Goal: Task Accomplishment & Management: Manage account settings

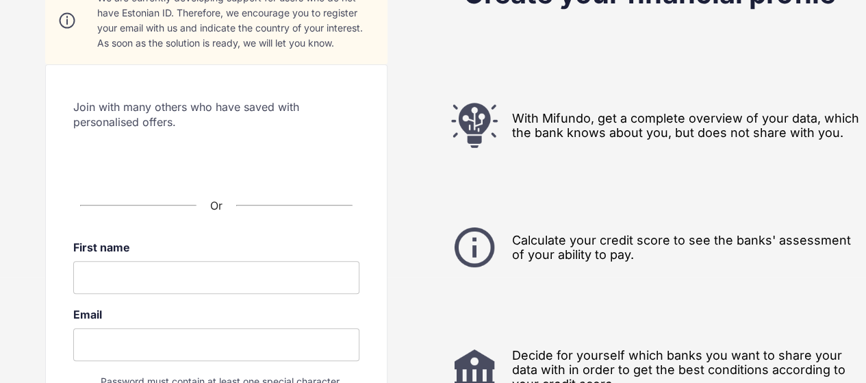
scroll to position [37, 0]
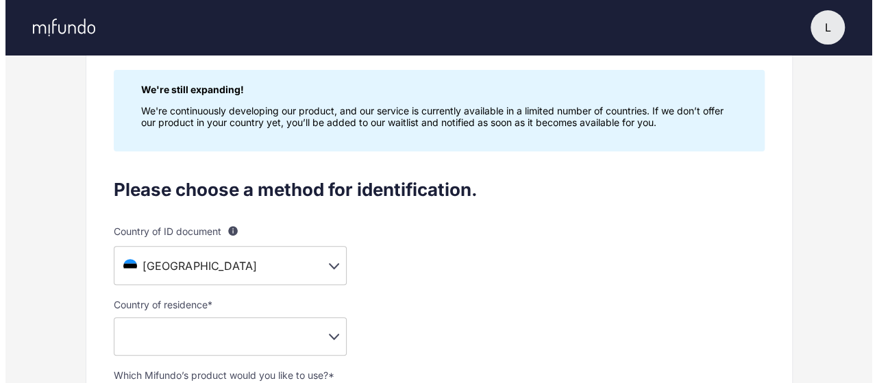
scroll to position [174, 0]
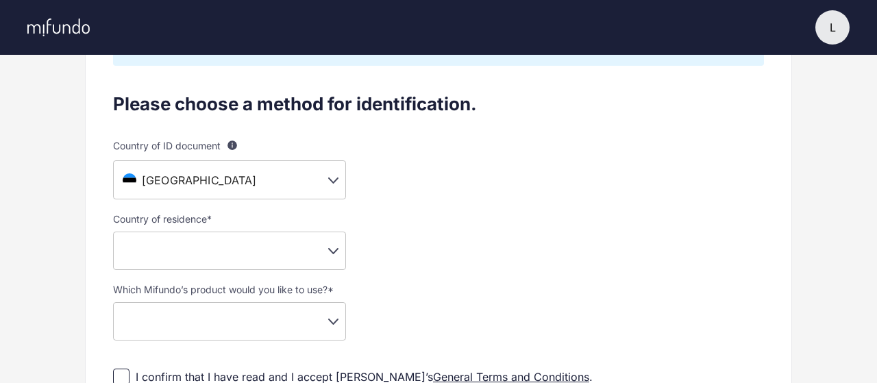
click at [326, 187] on body "L L Lucian Settings Log out Profile setup Licensed by FSA Secure platform Compl…" at bounding box center [438, 17] width 877 height 383
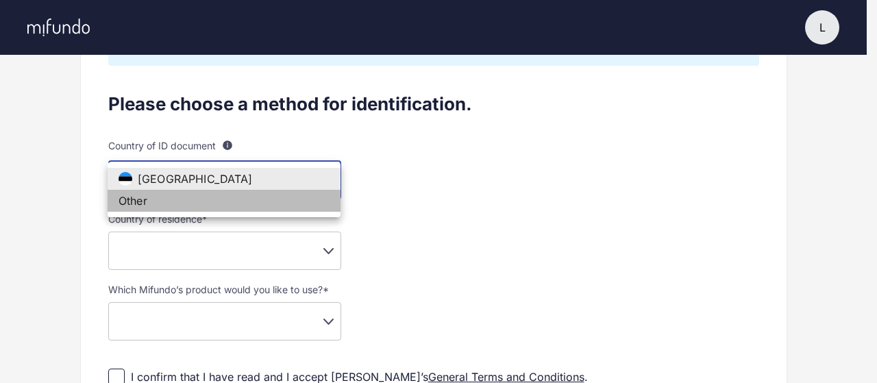
click at [252, 203] on li "Other" at bounding box center [224, 201] width 233 height 22
type input "**"
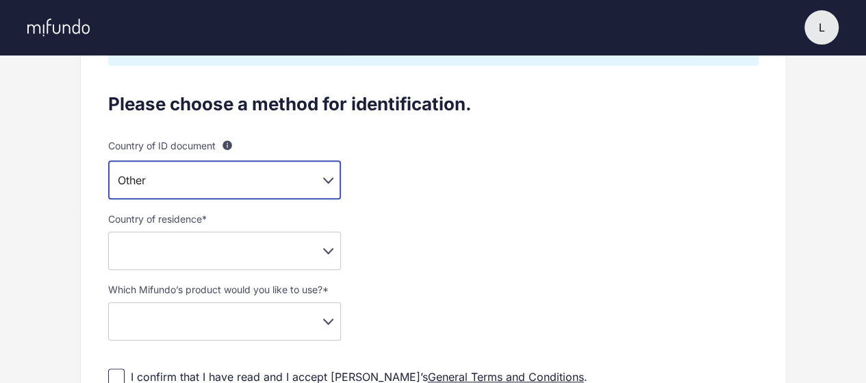
click at [333, 209] on body "L L Lucian Settings Log out Profile setup Licensed by FSA Secure platform Compl…" at bounding box center [433, 17] width 866 height 383
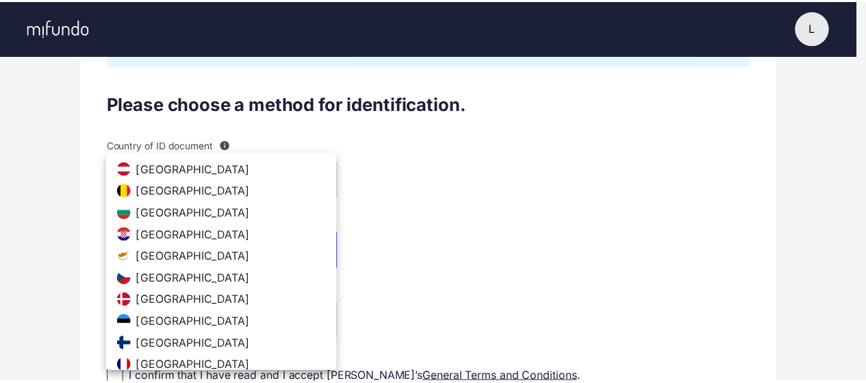
scroll to position [455, 0]
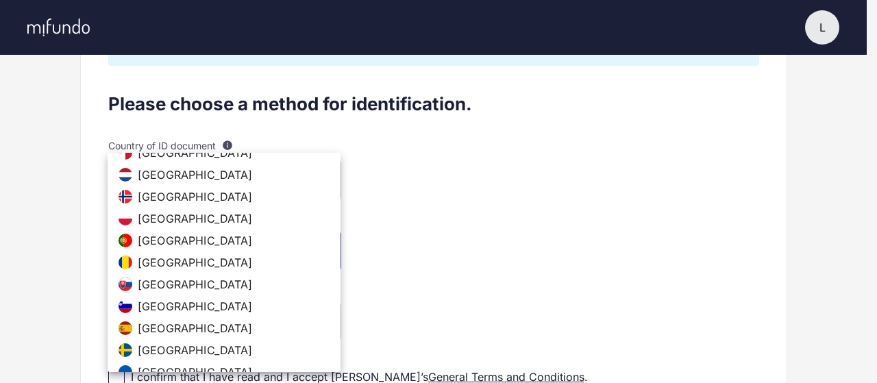
click at [229, 265] on li "Romania" at bounding box center [224, 262] width 233 height 22
type input "**"
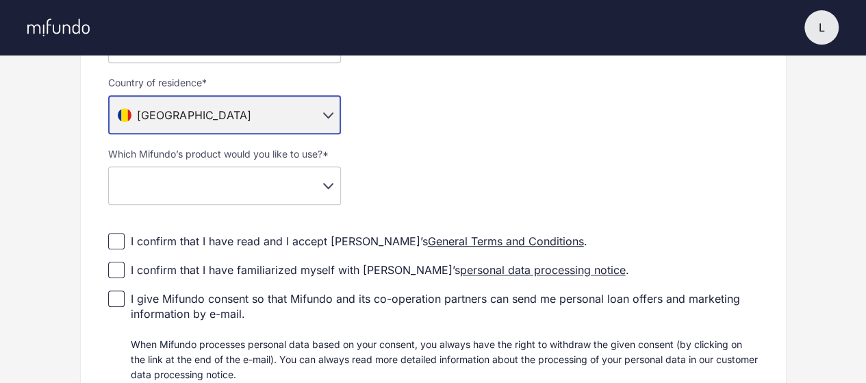
scroll to position [311, 0]
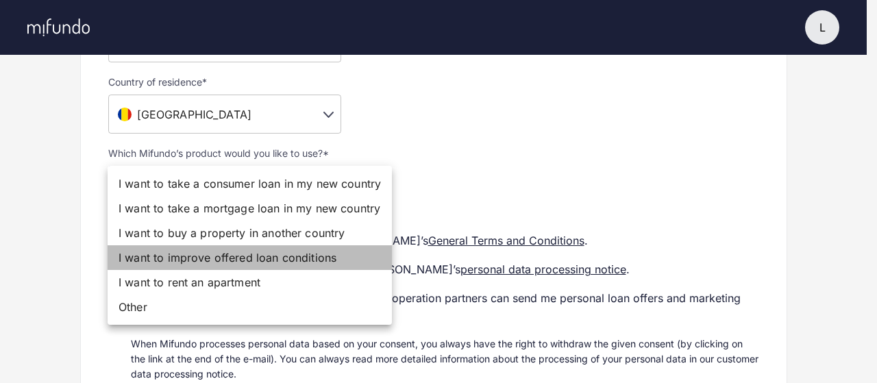
click at [264, 261] on li "I want to improve offered loan conditions" at bounding box center [250, 257] width 284 height 25
type input "**********"
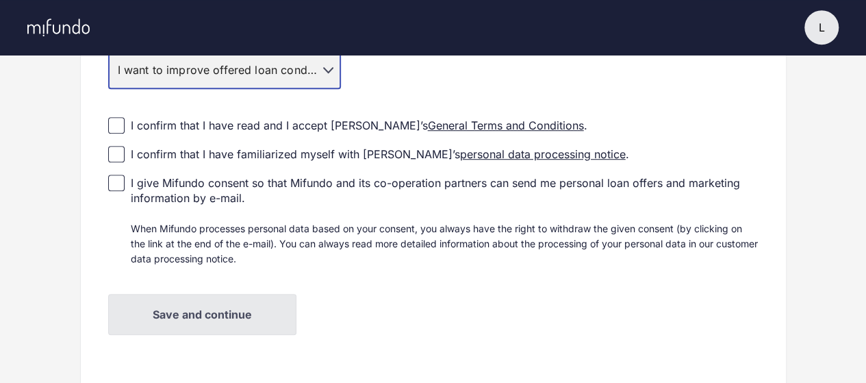
scroll to position [448, 0]
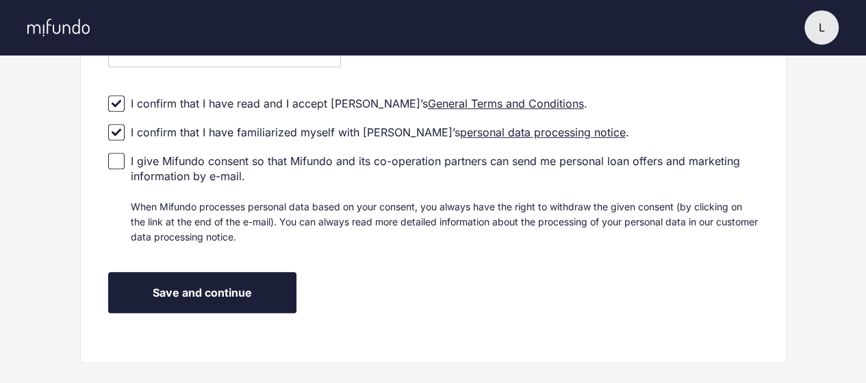
click at [164, 300] on button "Save and continue" at bounding box center [202, 292] width 188 height 41
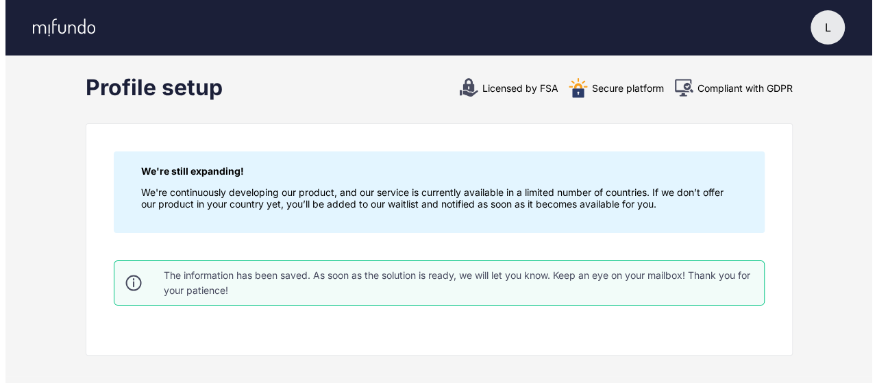
scroll to position [0, 0]
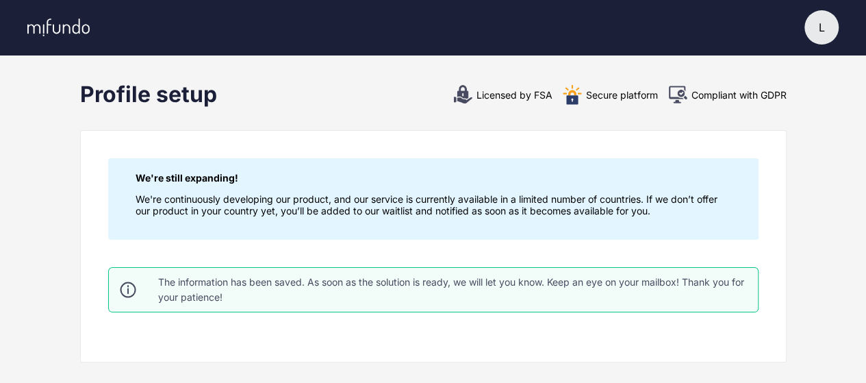
click at [492, 97] on div "Licensed by FSA" at bounding box center [503, 94] width 100 height 21
drag, startPoint x: 601, startPoint y: 97, endPoint x: 665, endPoint y: 94, distance: 63.7
click at [602, 97] on div "Secure platform" at bounding box center [610, 94] width 96 height 21
click at [690, 95] on div "Compliant with GDPR" at bounding box center [727, 94] width 119 height 21
click at [835, 32] on div "L" at bounding box center [822, 27] width 34 height 34
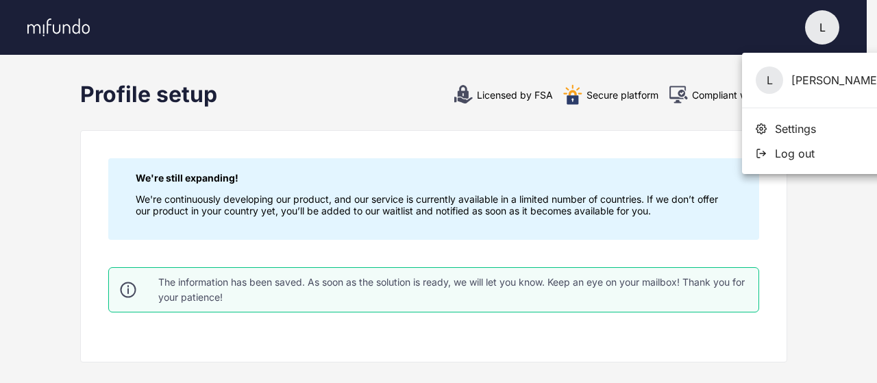
click at [799, 81] on div "L Lucian" at bounding box center [818, 80] width 153 height 55
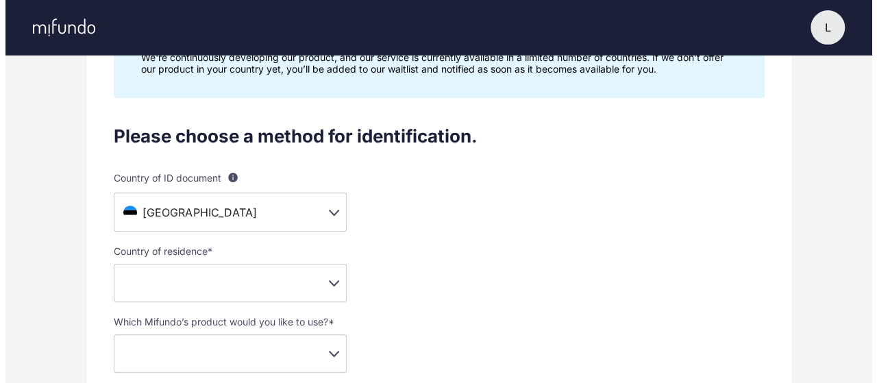
scroll to position [137, 0]
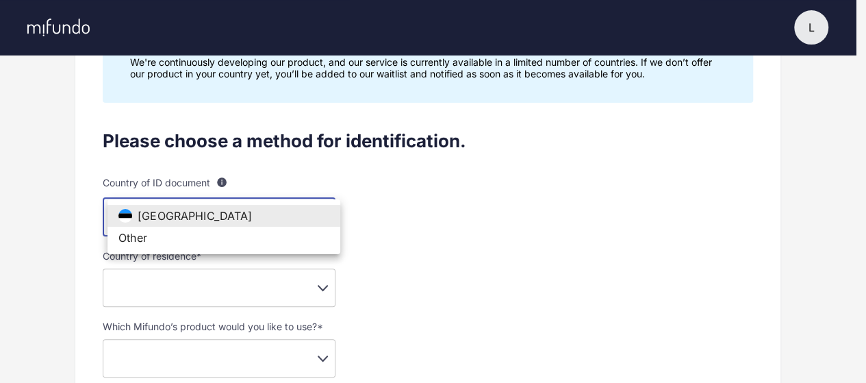
click at [315, 214] on body "L L Lucian Settings Log out Profile setup Licensed by FSA Secure platform Compl…" at bounding box center [433, 54] width 866 height 383
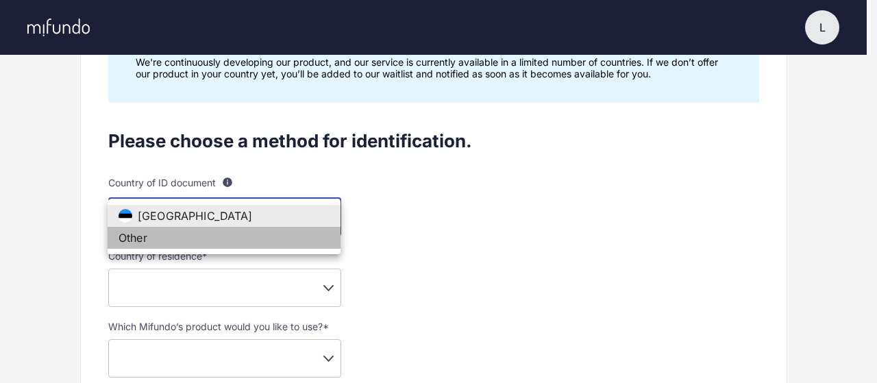
click at [277, 238] on li "Other" at bounding box center [224, 238] width 233 height 22
type input "**"
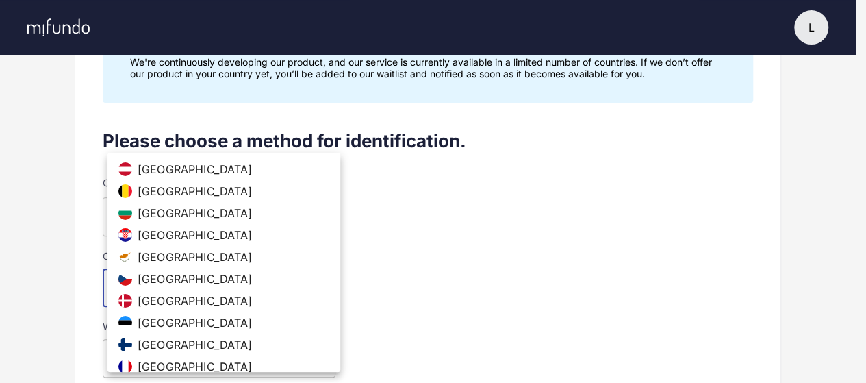
click at [291, 246] on body "L L Lucian Settings Log out Profile setup Licensed by FSA Secure platform Compl…" at bounding box center [433, 54] width 866 height 383
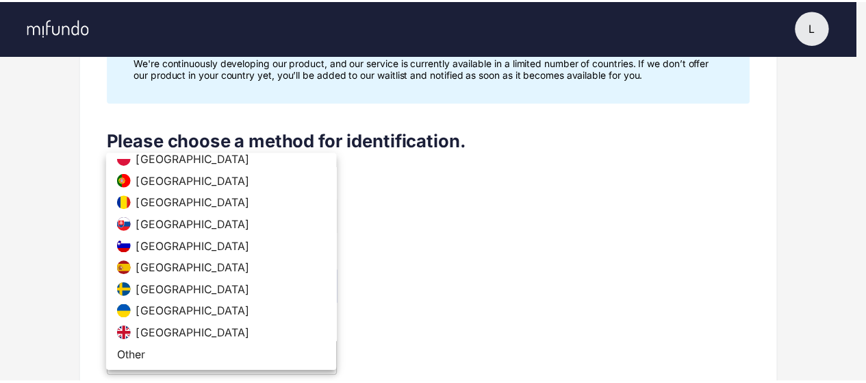
scroll to position [515, 0]
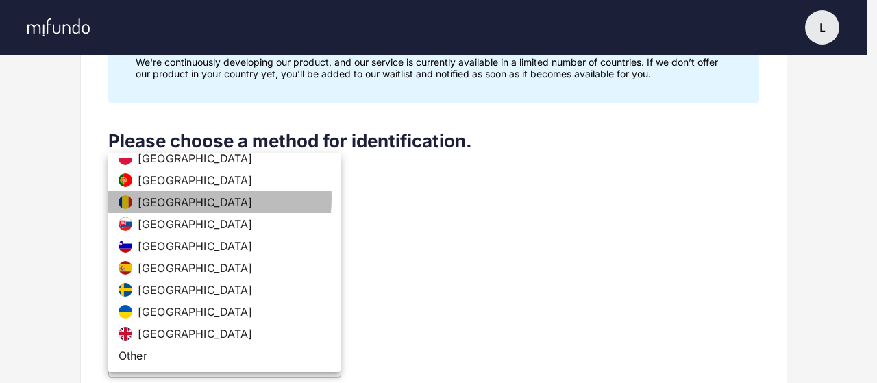
click at [185, 198] on li "Romania" at bounding box center [224, 202] width 233 height 22
type input "**"
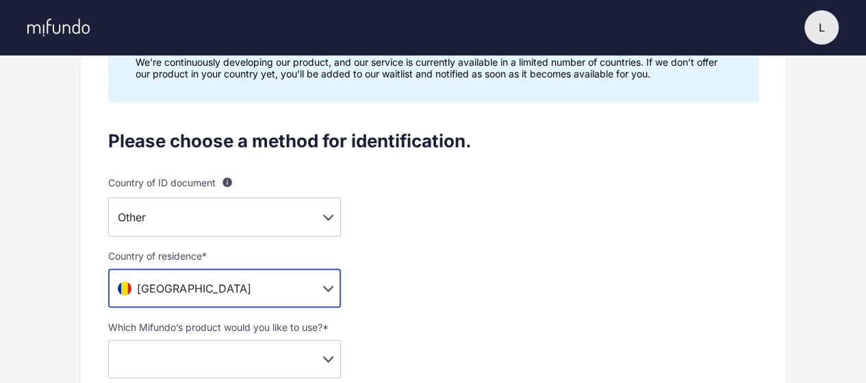
click at [440, 255] on div "Please choose a method for identification. Country of ID document For example, …" at bounding box center [433, 377] width 651 height 494
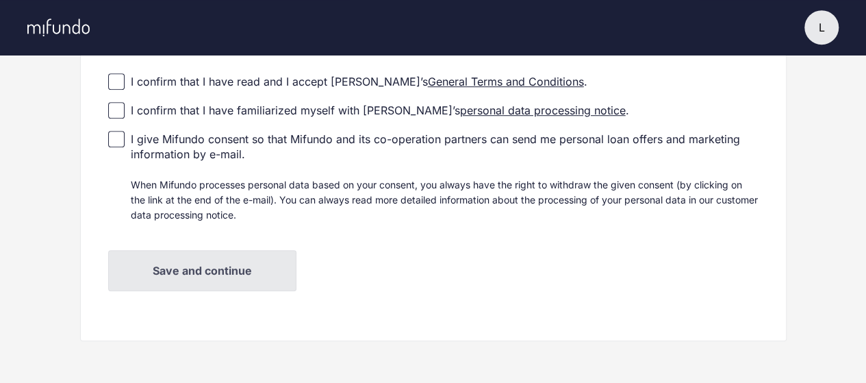
scroll to position [0, 0]
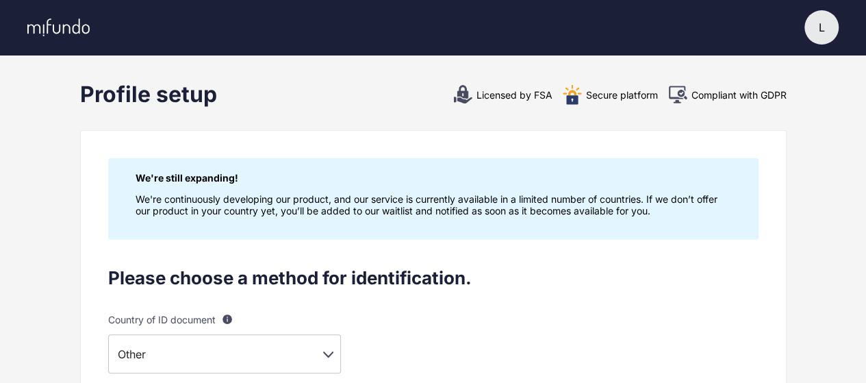
click at [822, 37] on div "L" at bounding box center [822, 27] width 34 height 34
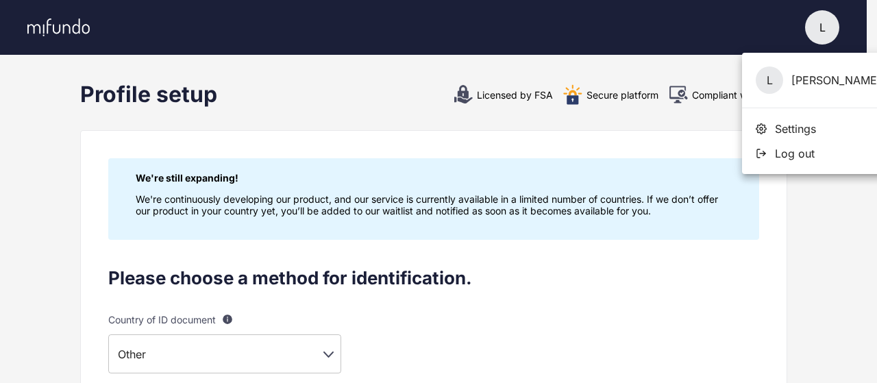
click at [777, 128] on span "Settings" at bounding box center [794, 129] width 41 height 14
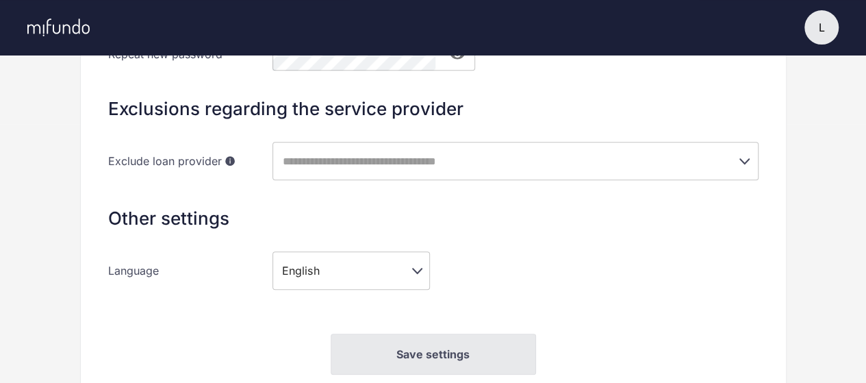
scroll to position [274, 0]
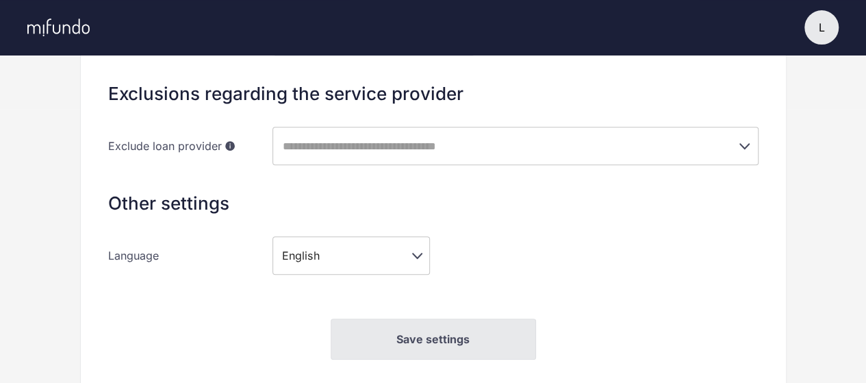
click at [660, 143] on input "text" at bounding box center [497, 146] width 436 height 26
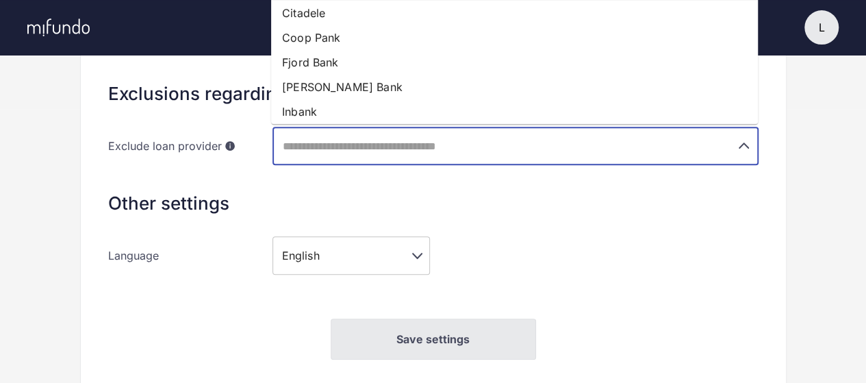
scroll to position [68, 0]
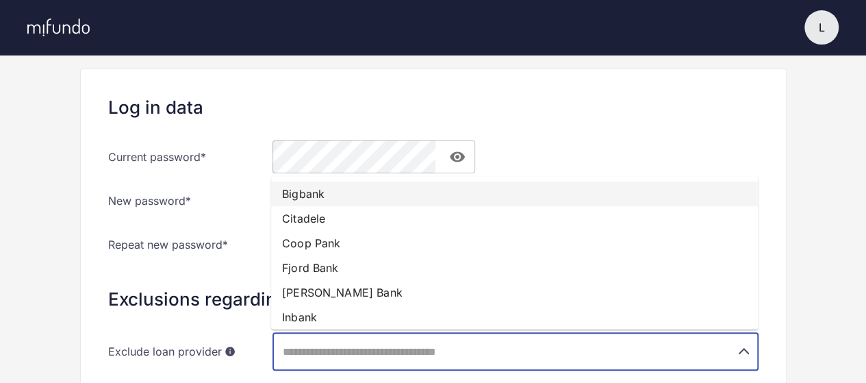
click at [18, 210] on div "Settings Log in data Current password * ​ New password * ​ Repeat new password …" at bounding box center [433, 339] width 866 height 640
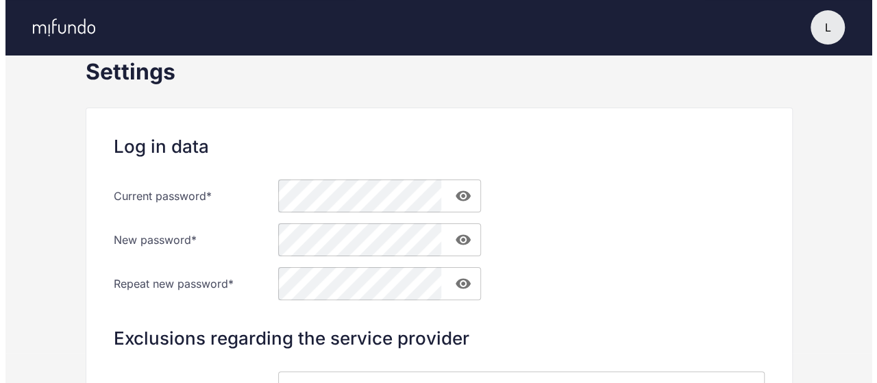
scroll to position [0, 0]
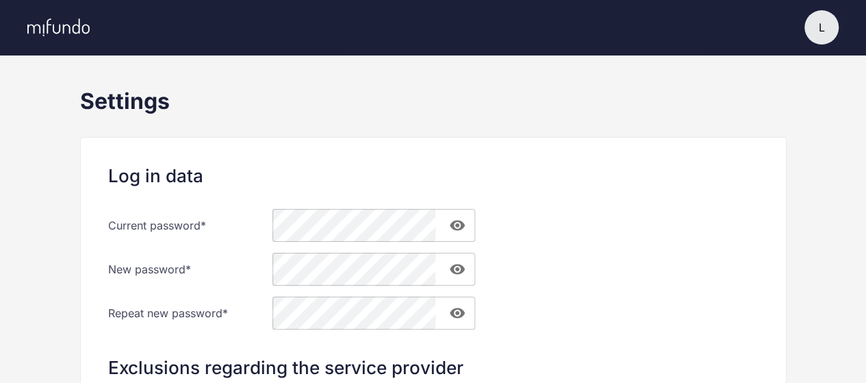
click at [803, 32] on div "L" at bounding box center [433, 27] width 866 height 55
click at [805, 31] on div "L" at bounding box center [822, 27] width 34 height 34
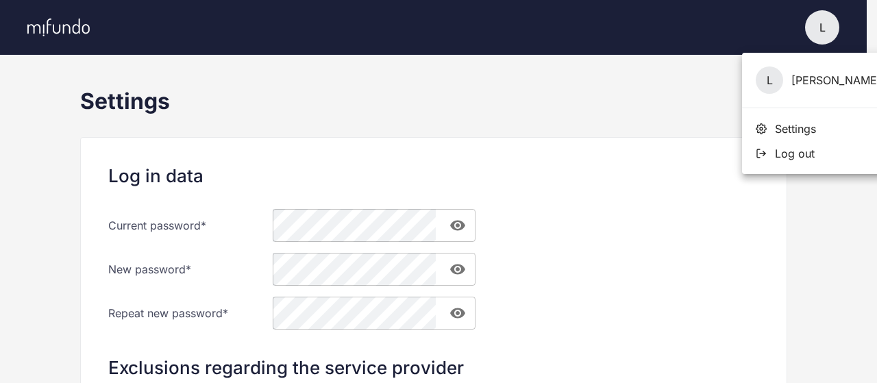
click at [780, 127] on span "Settings" at bounding box center [794, 129] width 41 height 14
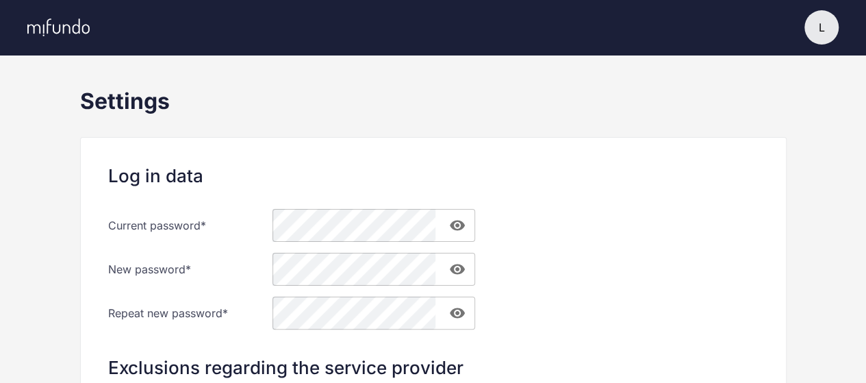
click at [830, 14] on div "L" at bounding box center [822, 27] width 34 height 34
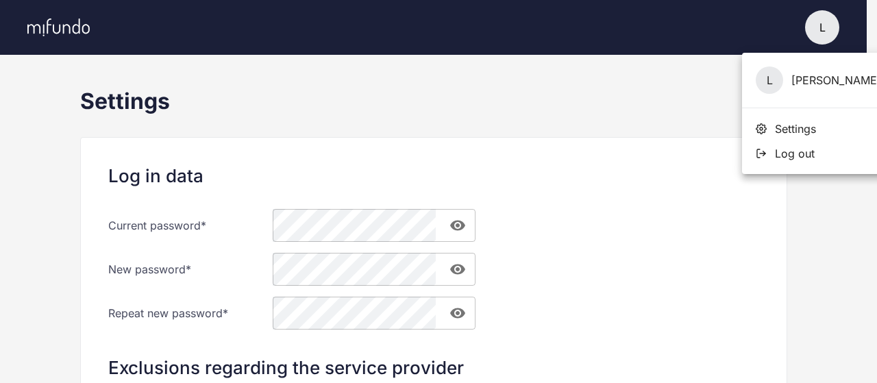
click at [792, 65] on div "L Lucian" at bounding box center [818, 80] width 153 height 55
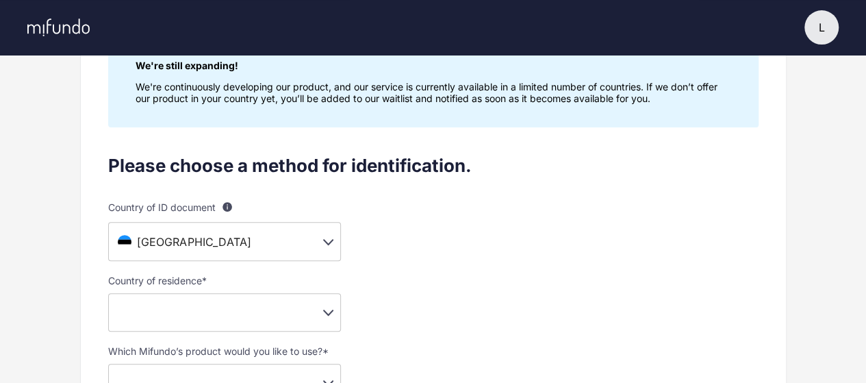
scroll to position [58, 0]
